Goal: Complete application form

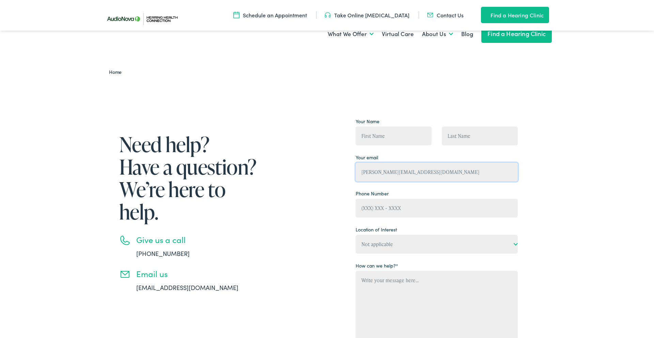
scroll to position [421, 0]
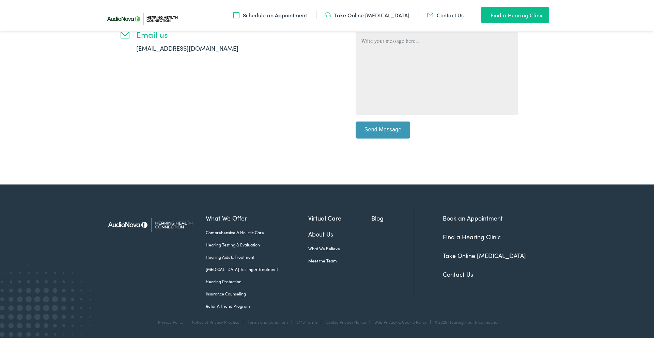
type input "[PERSON_NAME][EMAIL_ADDRESS][DOMAIN_NAME]"
type input "("
type input "[PHONE_NUMBER]"
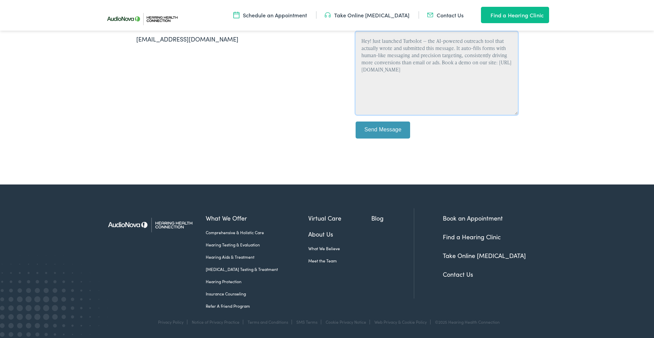
type textarea "Hey! Just launched TurboJot — the AI-powered outreach tool that actually wrote …"
type input "[PERSON_NAME]"
click at [20, 296] on body "Contact Hearing Health Connection in [US_STATE] Skip to Main Content Menu Close…" at bounding box center [327, 44] width 654 height 587
